Goal: Information Seeking & Learning: Learn about a topic

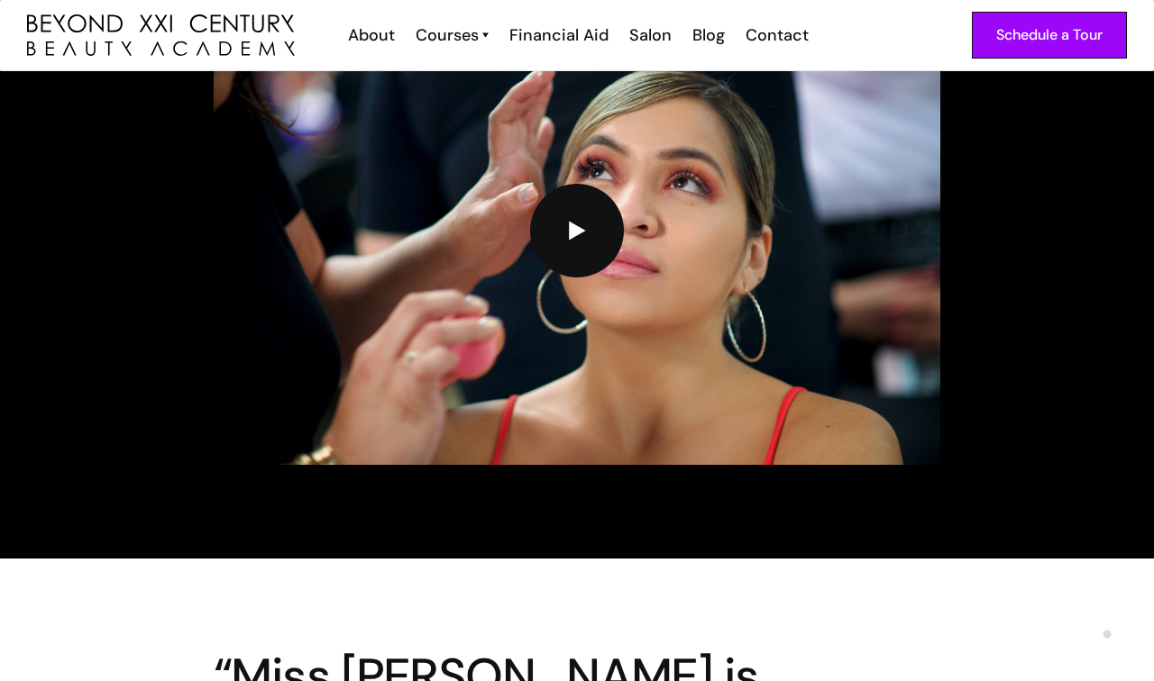
scroll to position [4727, 0]
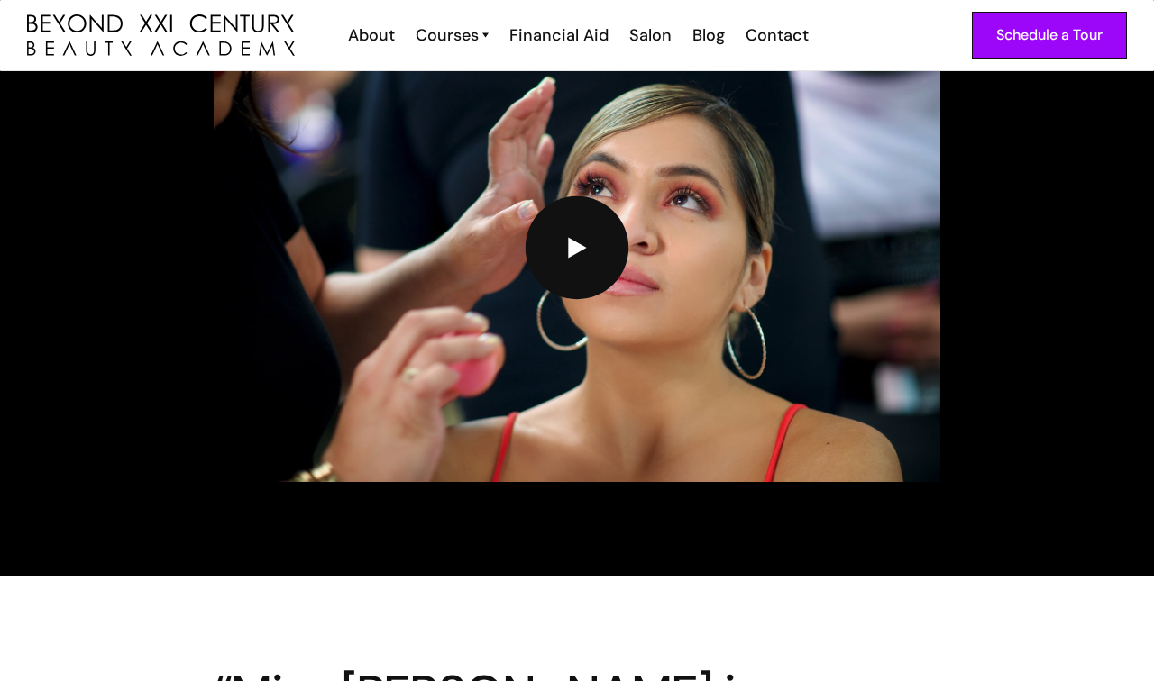
click at [574, 240] on img "open lightbox" at bounding box center [577, 248] width 19 height 22
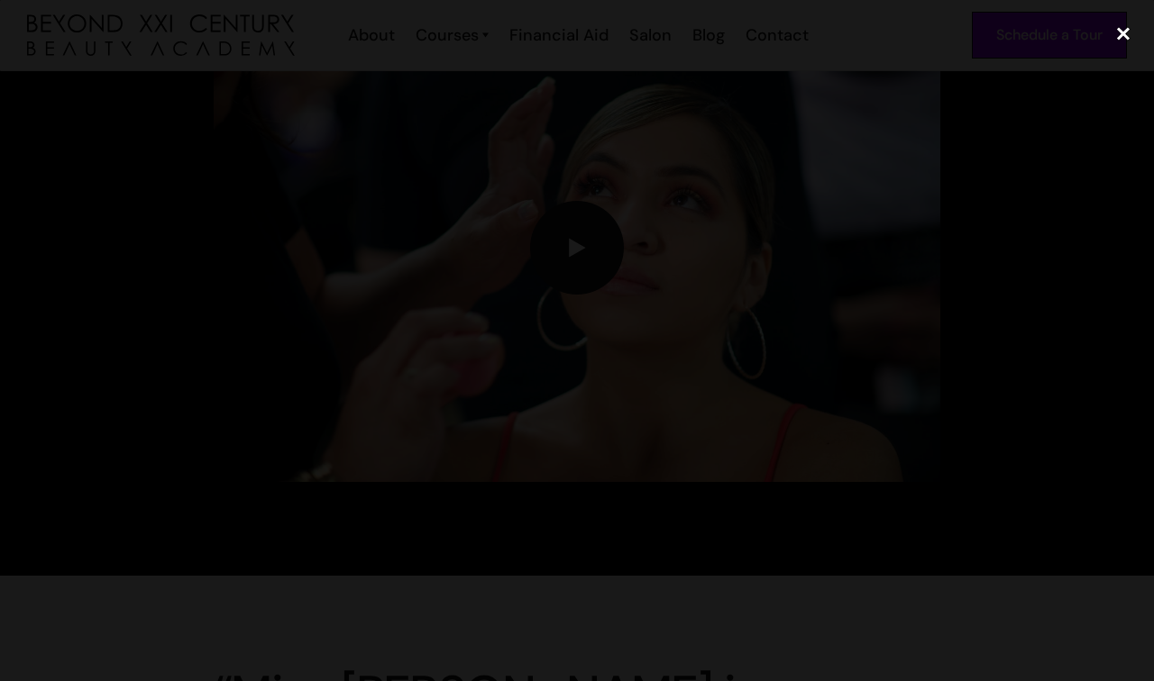
click at [1118, 41] on div "close lightbox" at bounding box center [1123, 34] width 61 height 40
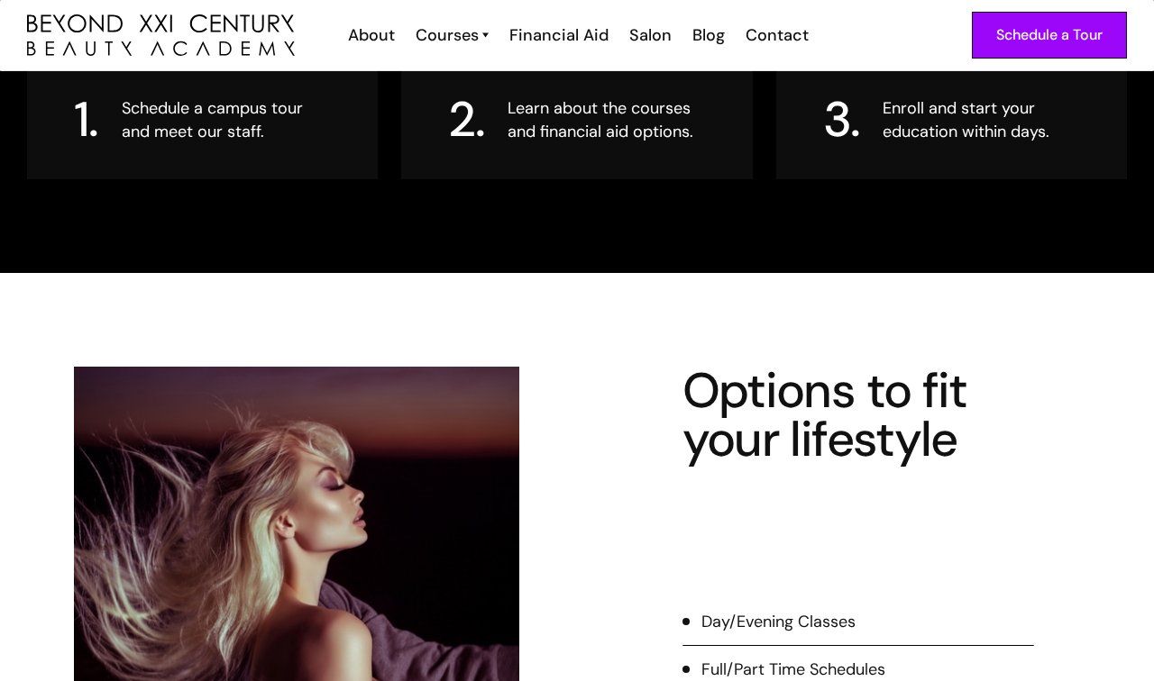
scroll to position [1431, 0]
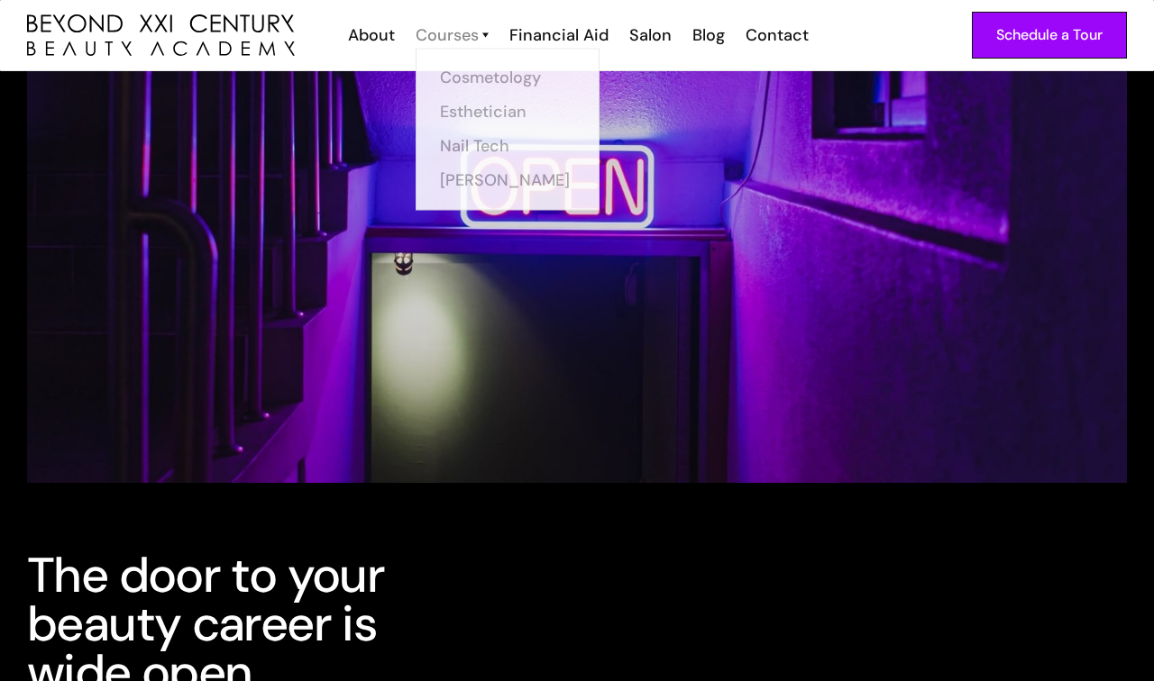
click at [466, 33] on div "Courses" at bounding box center [447, 34] width 63 height 23
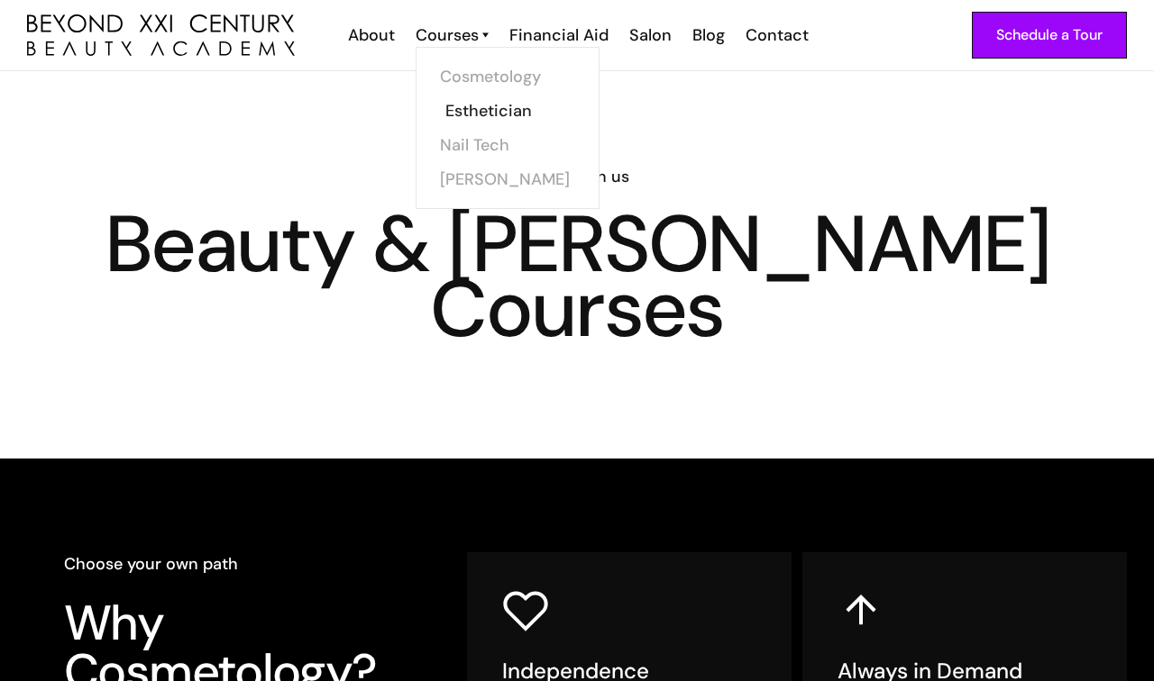
click at [469, 110] on link "Esthetician" at bounding box center [512, 111] width 135 height 34
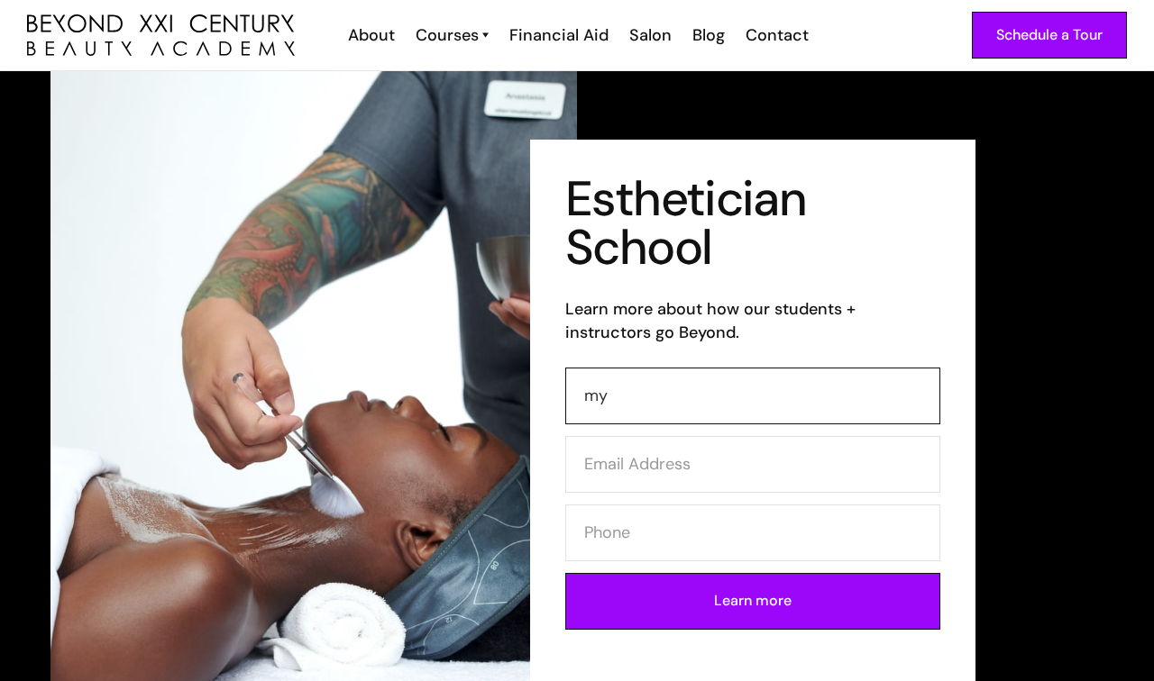
type input "m"
type input "Mya Ruiz"
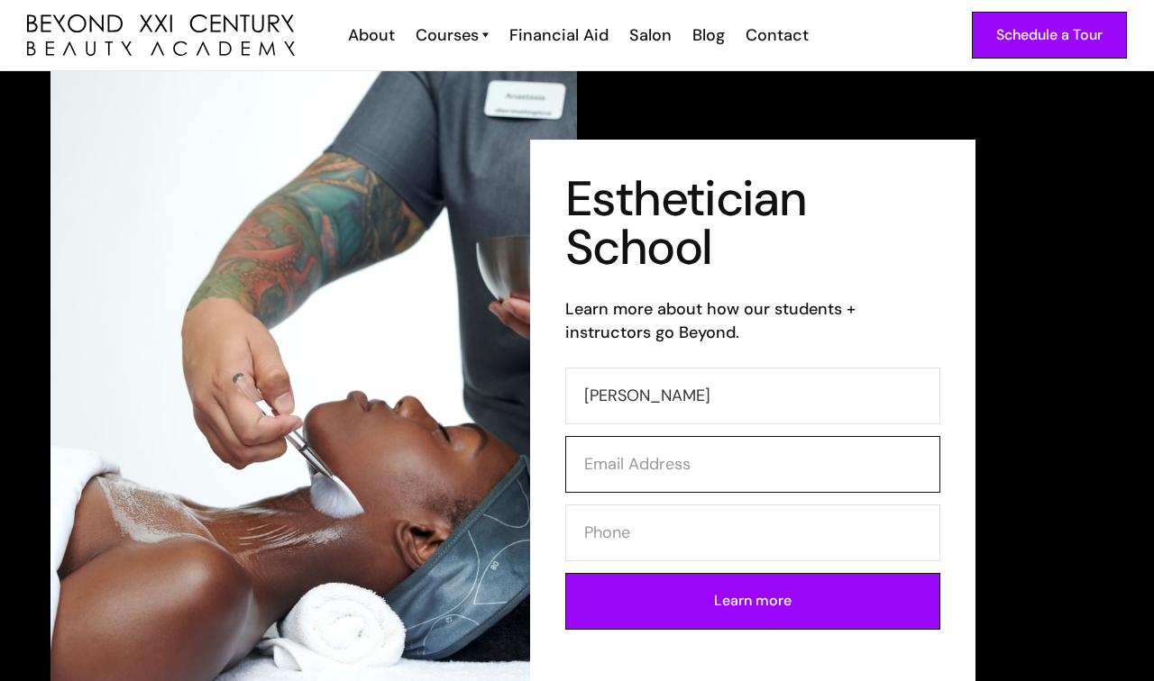
type input "m"
type input "Myaruiz562@gmail.com"
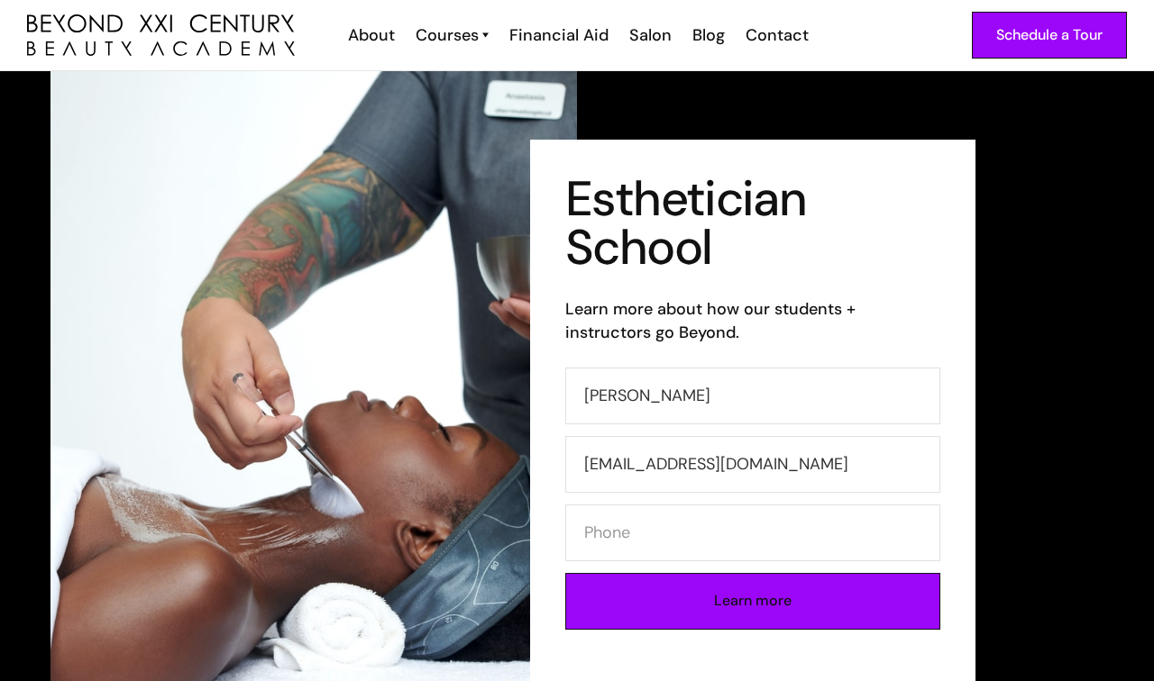
click at [651, 610] on input "Learn more" at bounding box center [752, 601] width 375 height 57
click at [700, 536] on input "5623620927" at bounding box center [752, 533] width 375 height 57
type input "5623620927"
click at [672, 604] on input "Learn more" at bounding box center [752, 601] width 375 height 57
type input "Please wait..."
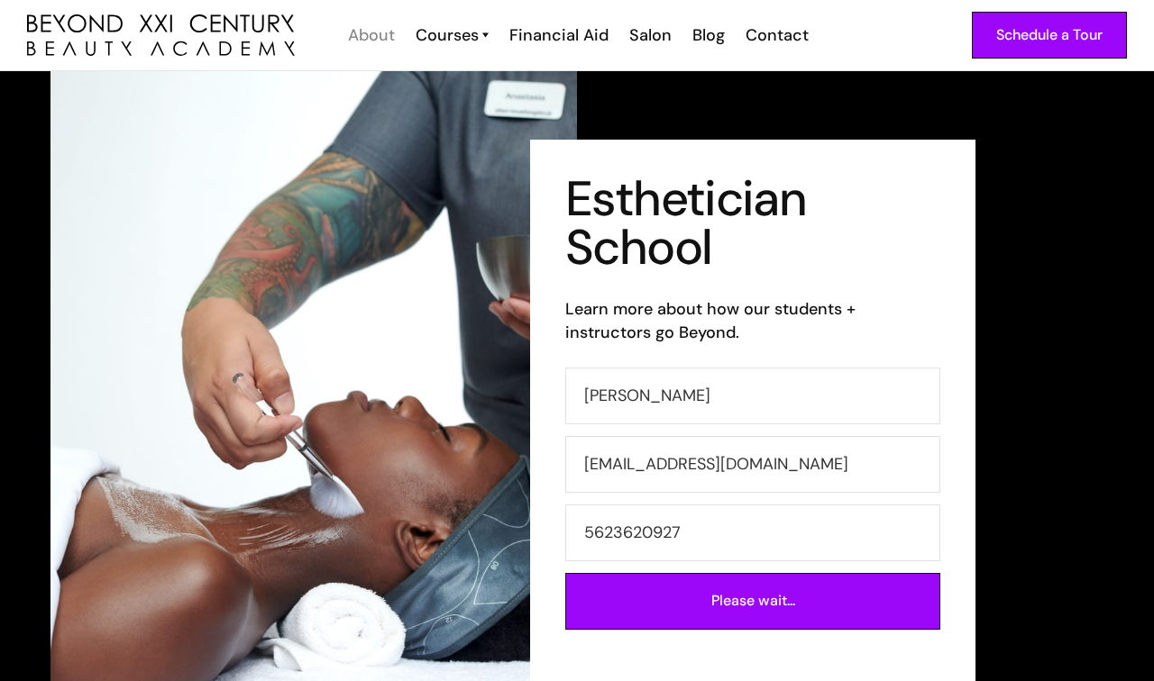
click at [380, 26] on div "About" at bounding box center [371, 34] width 47 height 23
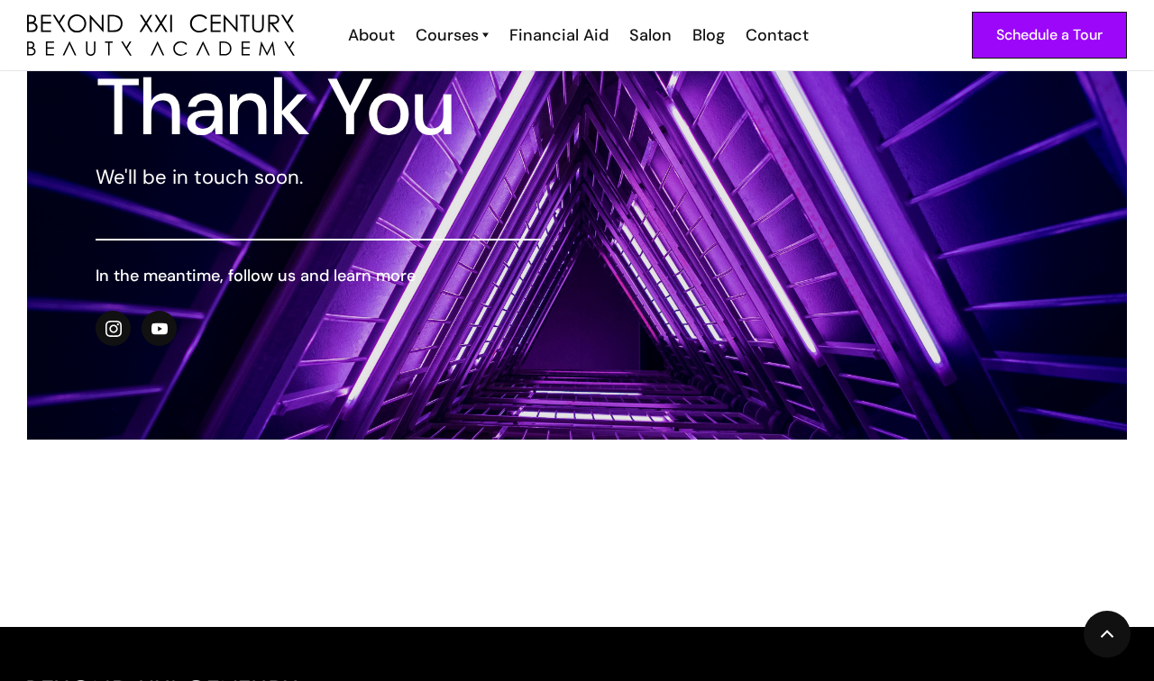
scroll to position [138, 0]
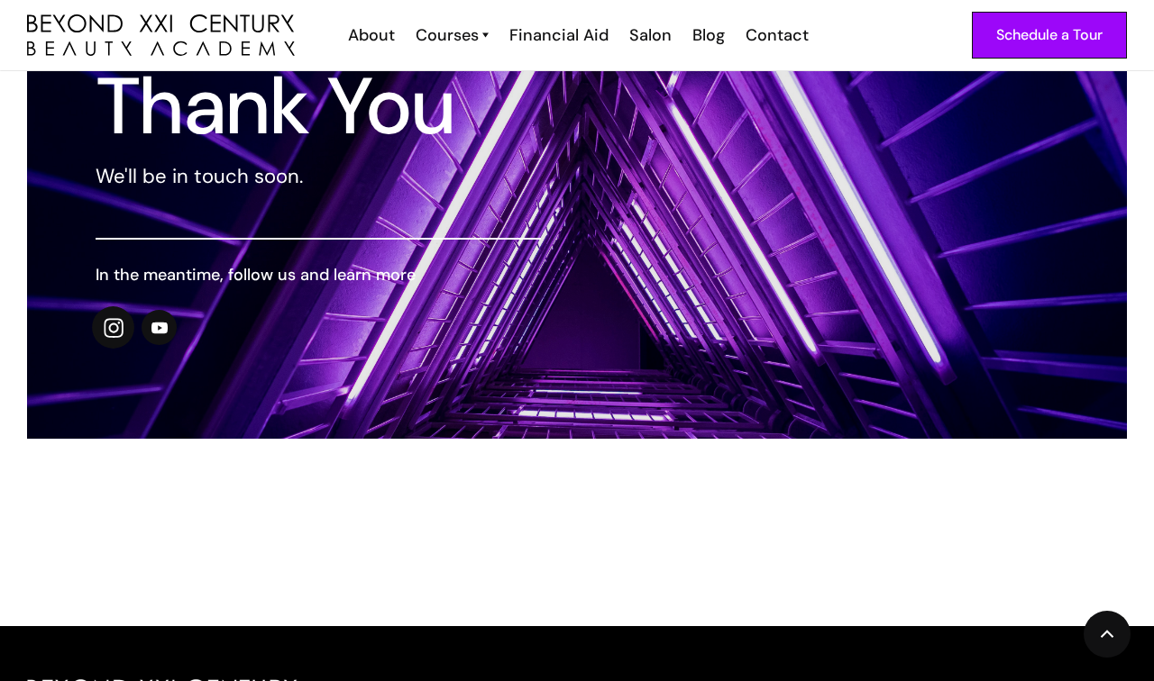
click at [115, 325] on img at bounding box center [114, 328] width 20 height 20
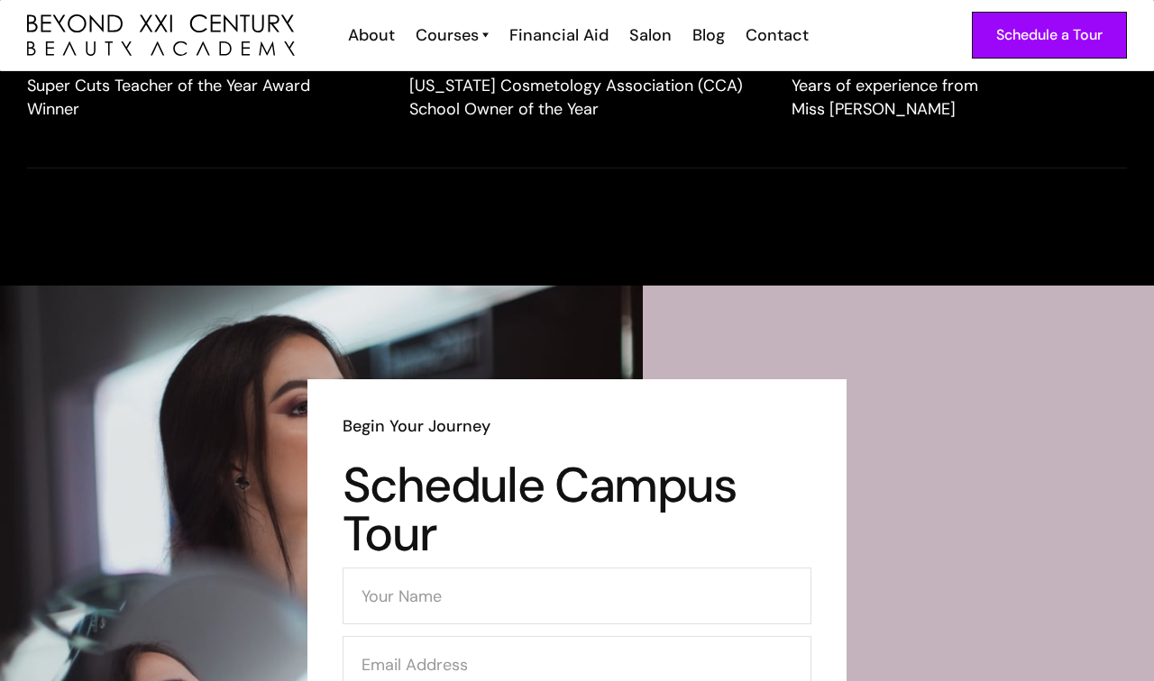
scroll to position [2284, 0]
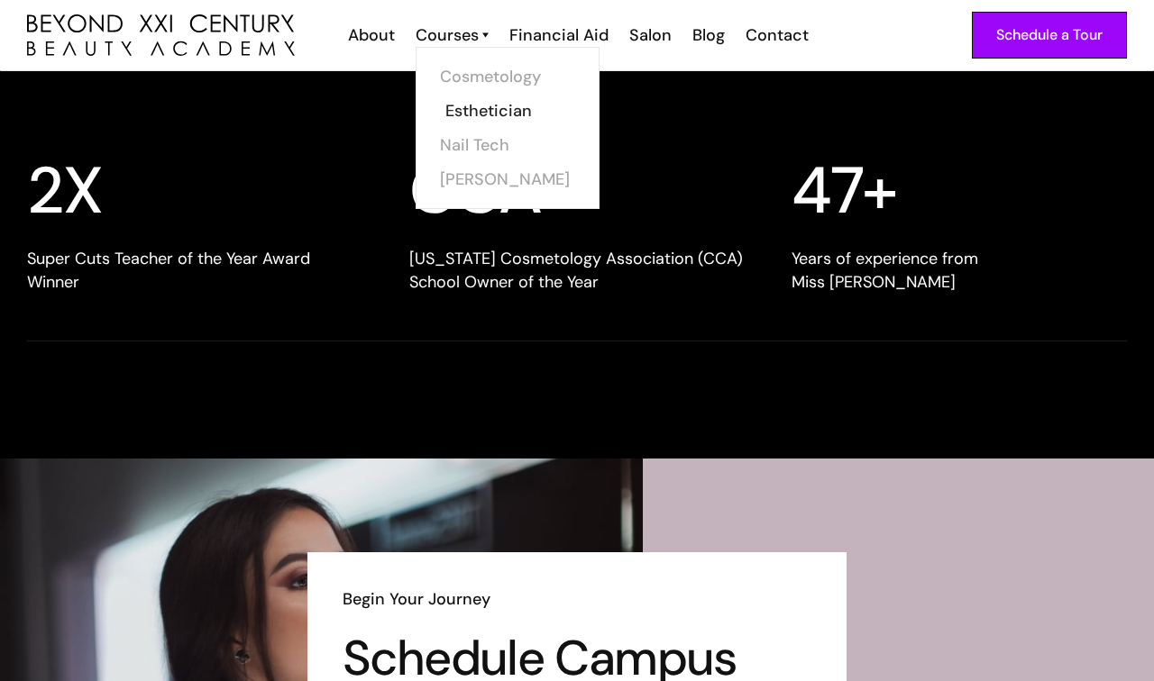
click at [471, 108] on link "Esthetician" at bounding box center [512, 111] width 135 height 34
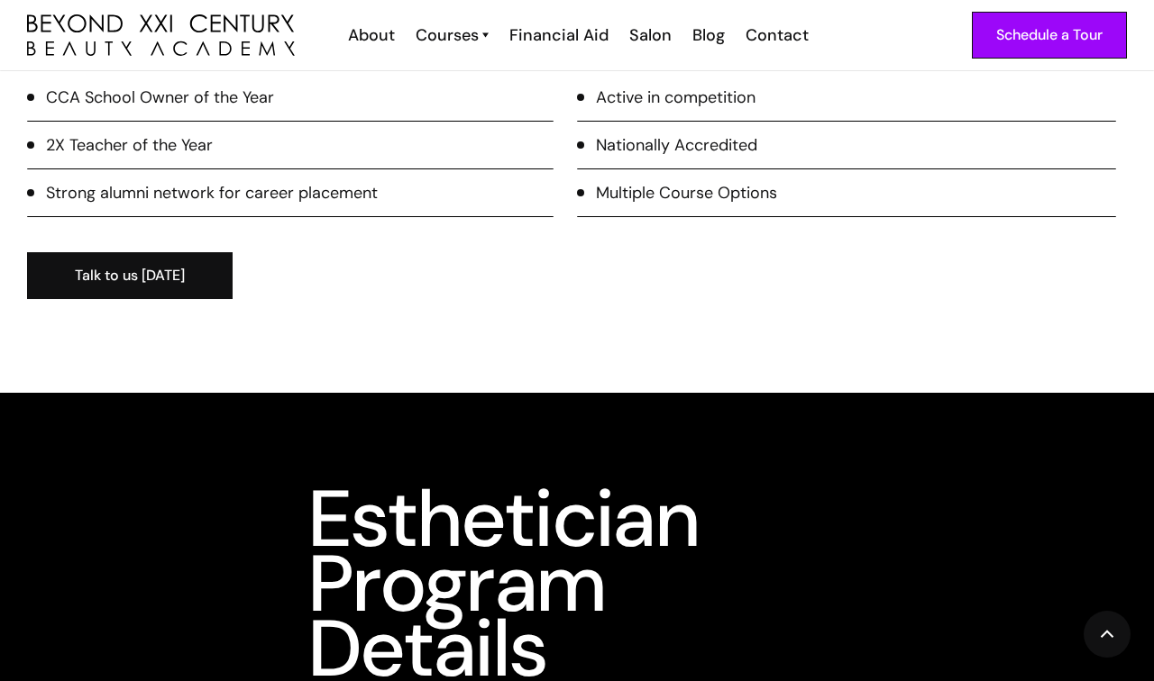
scroll to position [2449, 0]
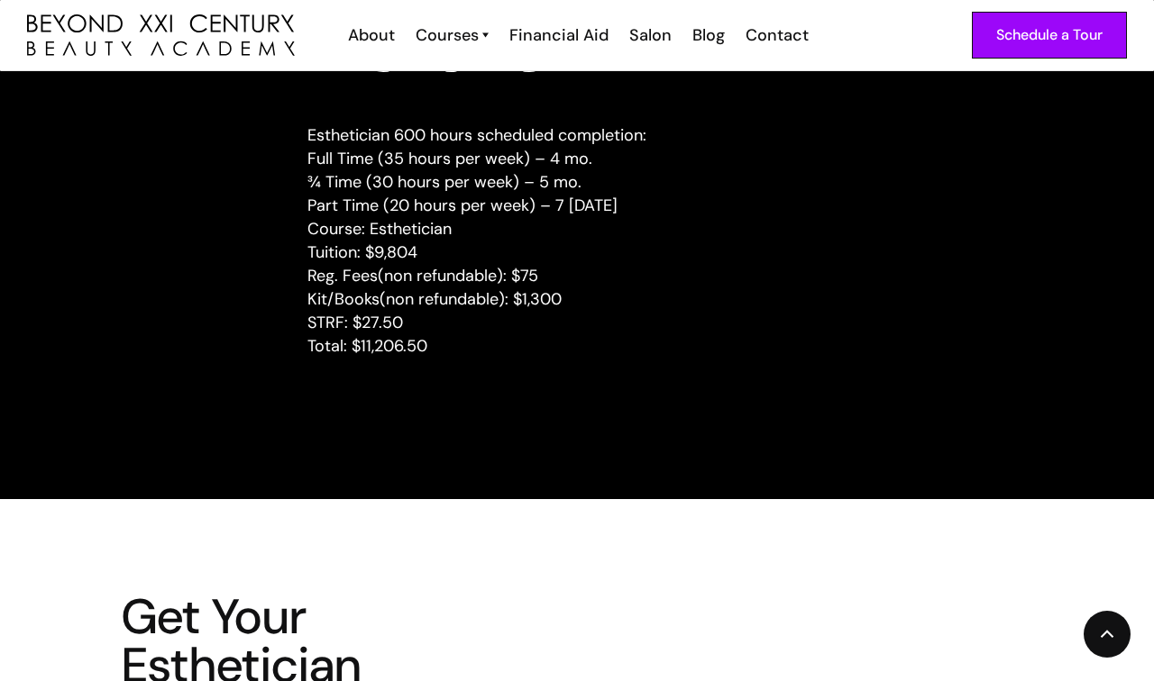
click at [562, 52] on div "Schedule a Tour About Cosmetology Esthetician Manicuring Barber Courses Cosmeto…" at bounding box center [577, 35] width 1100 height 70
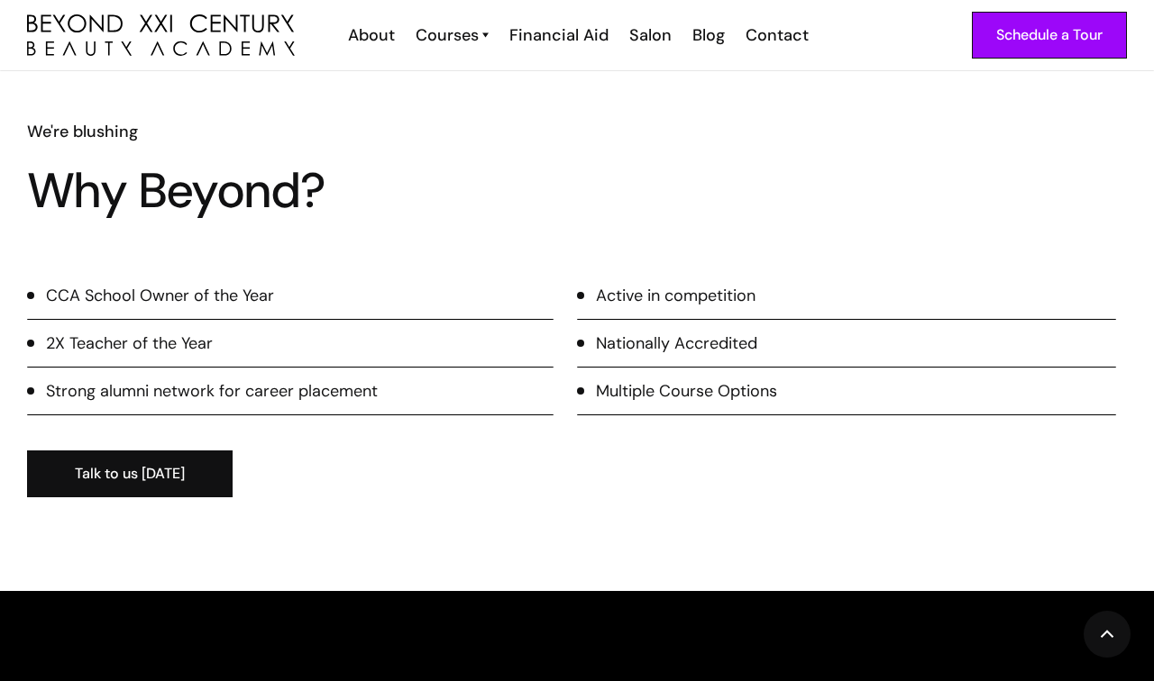
scroll to position [1651, 0]
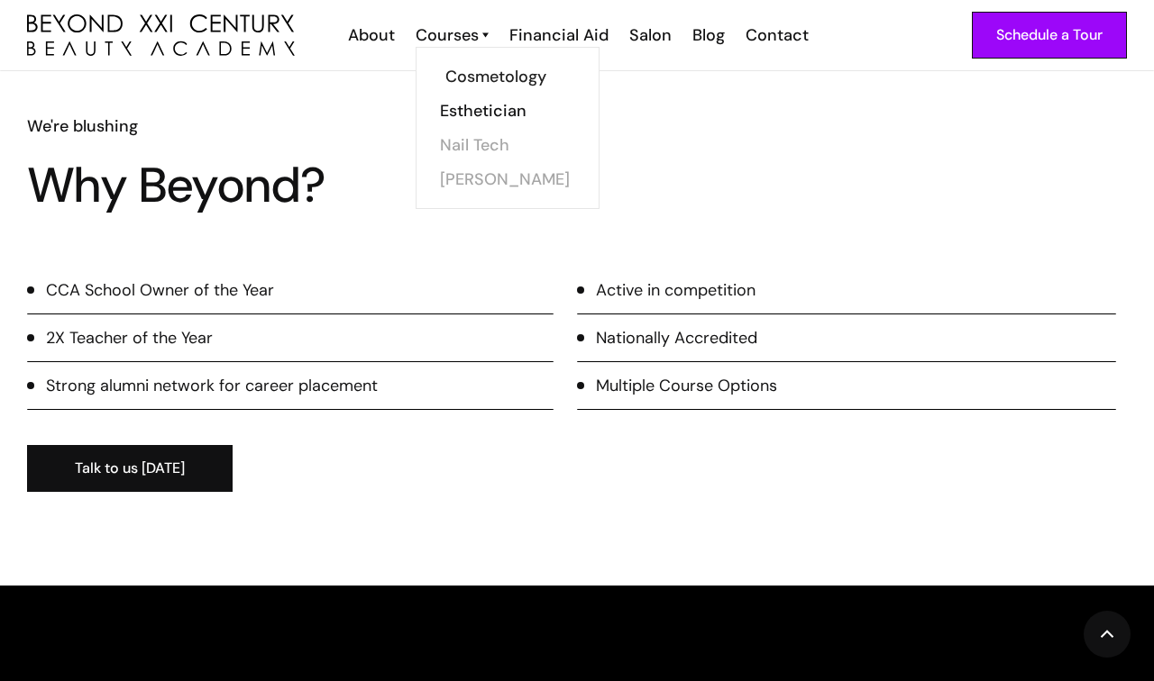
click at [479, 77] on link "Cosmetology" at bounding box center [512, 76] width 135 height 34
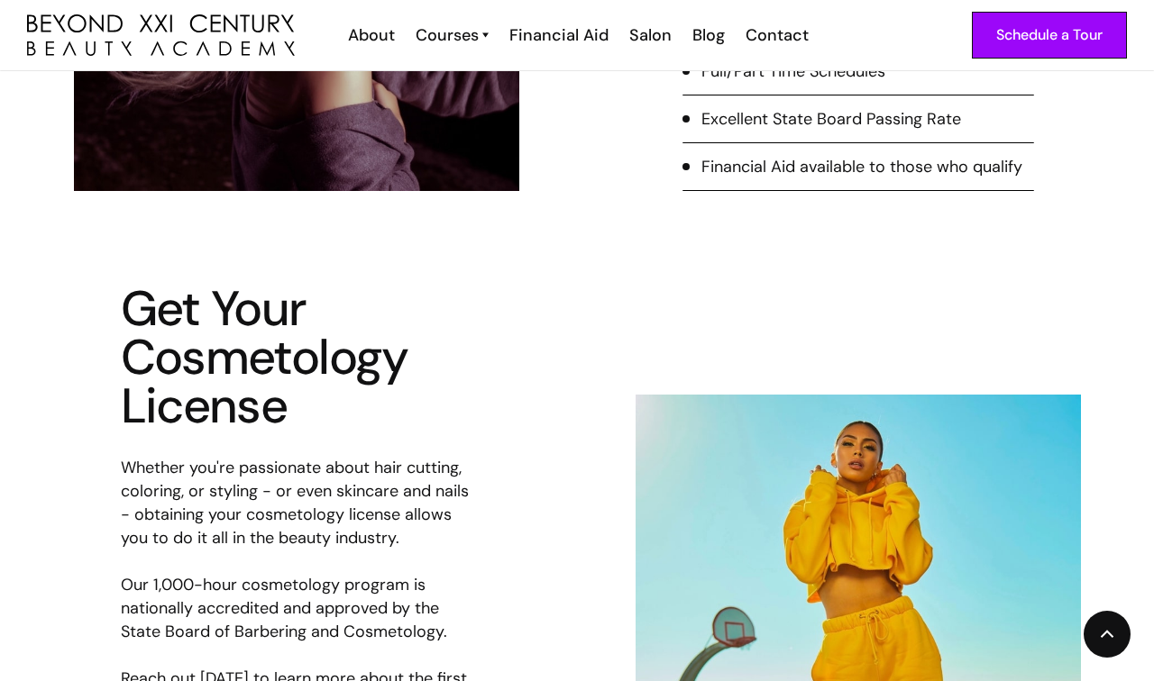
scroll to position [806, 0]
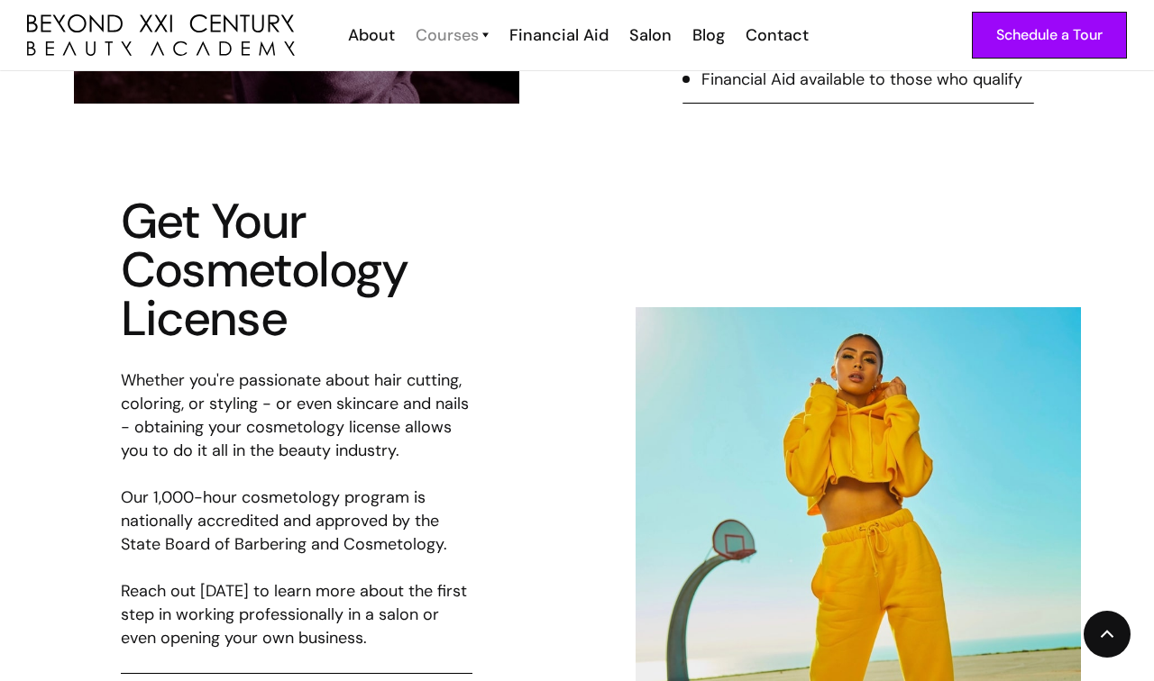
click at [476, 28] on div "Courses" at bounding box center [447, 34] width 63 height 23
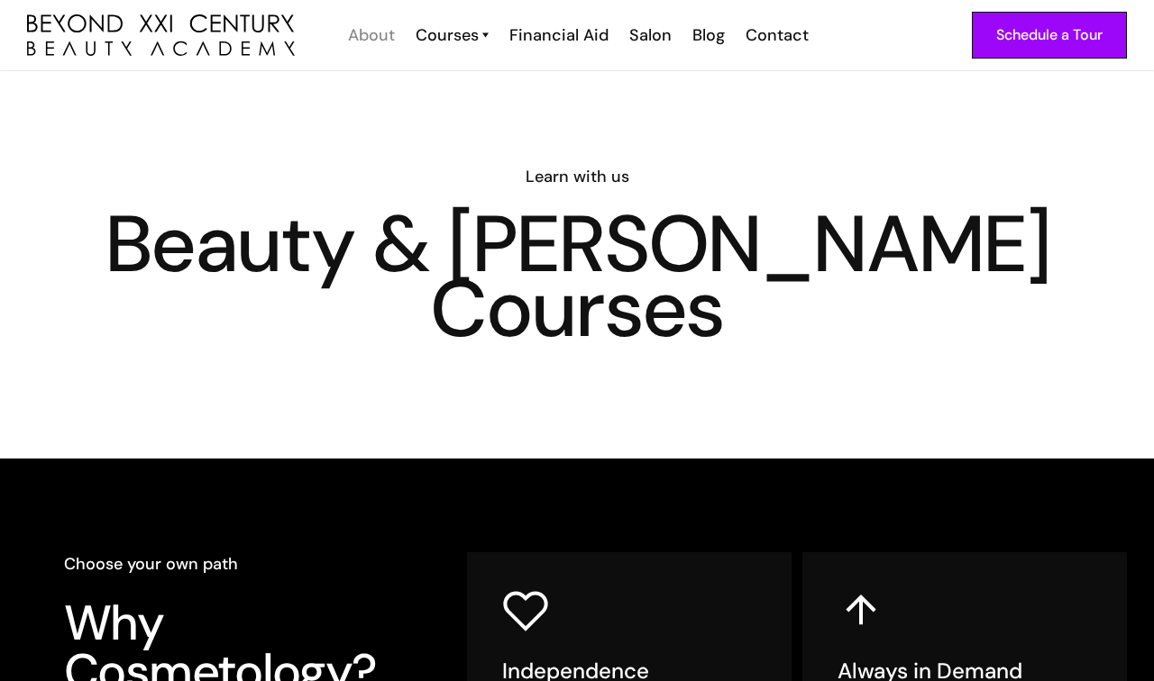
click at [380, 36] on div "About" at bounding box center [371, 34] width 47 height 23
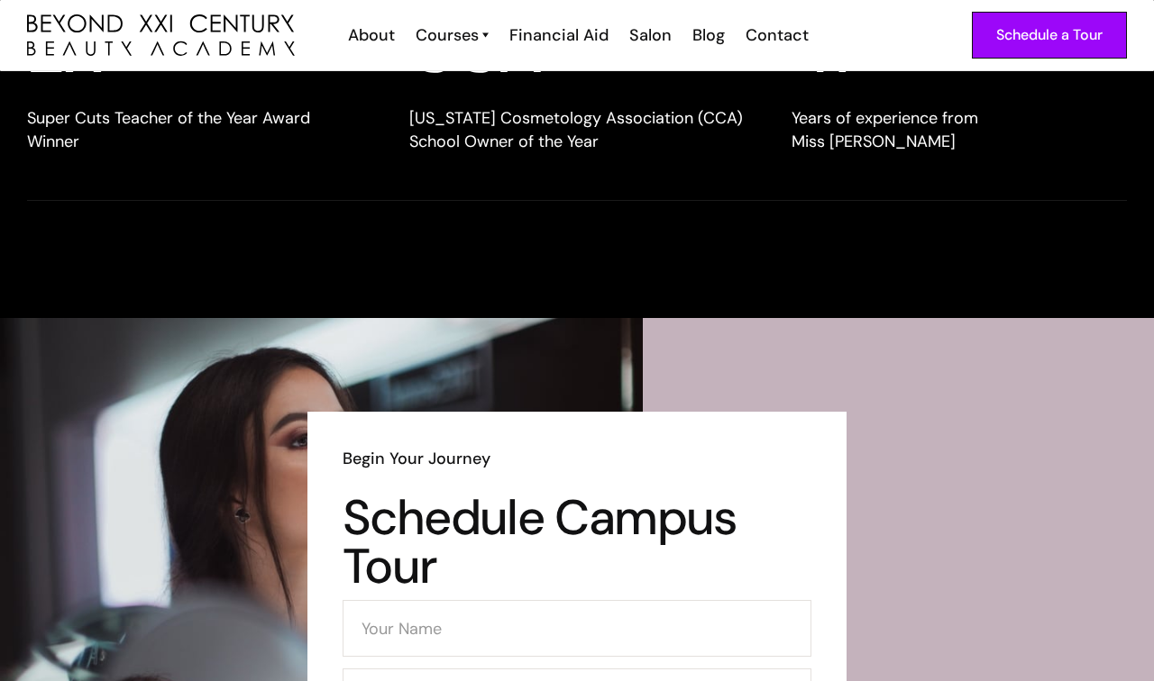
scroll to position [2424, 0]
